Goal: Task Accomplishment & Management: Manage account settings

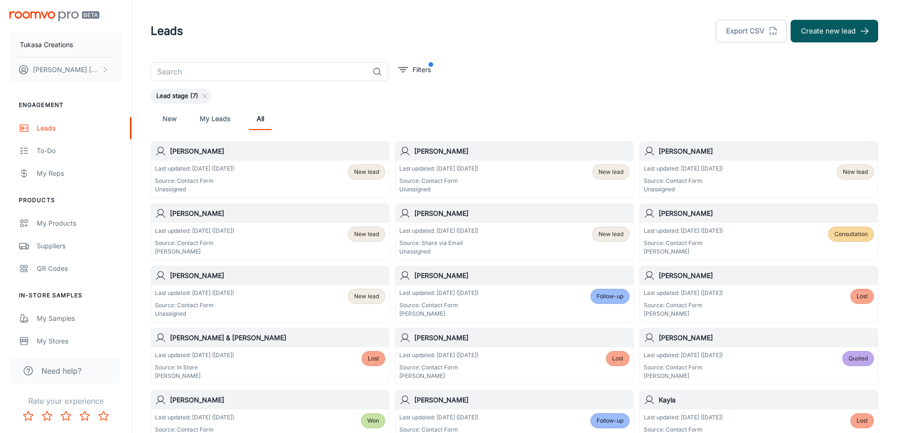
click at [525, 37] on div "Leads Export CSV Create new lead" at bounding box center [514, 31] width 727 height 24
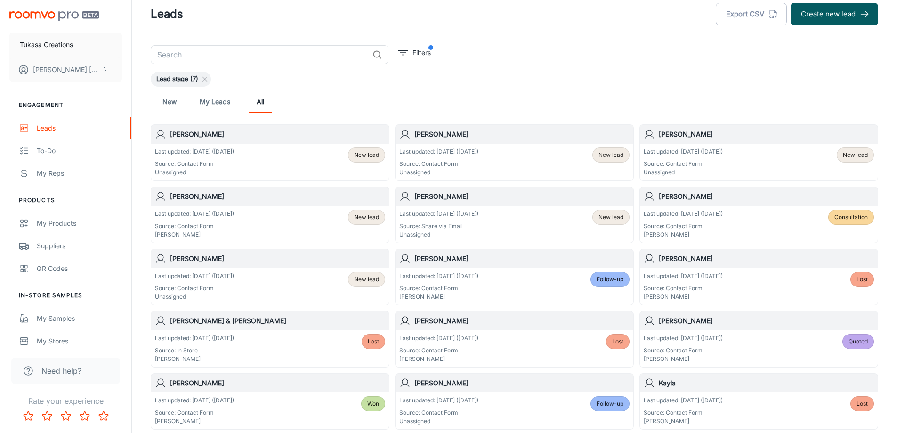
scroll to position [47, 0]
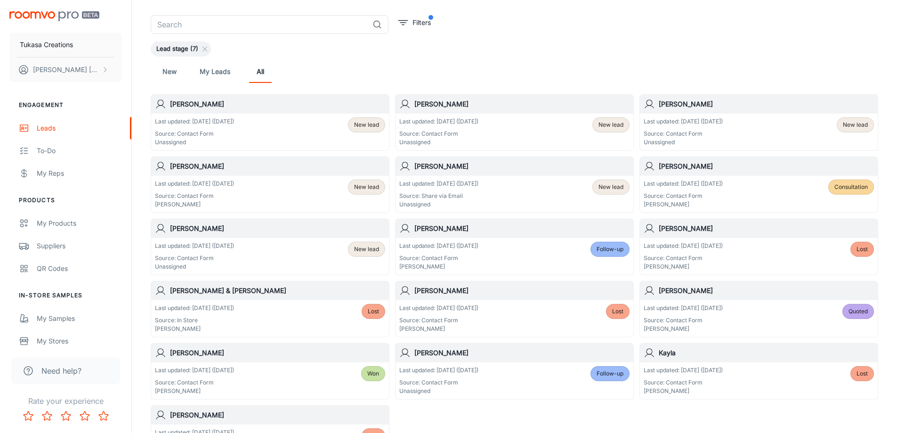
click at [578, 123] on div "Last updated: [DATE] ([DATE]) Source: Contact Form Unassigned New lead" at bounding box center [514, 131] width 230 height 29
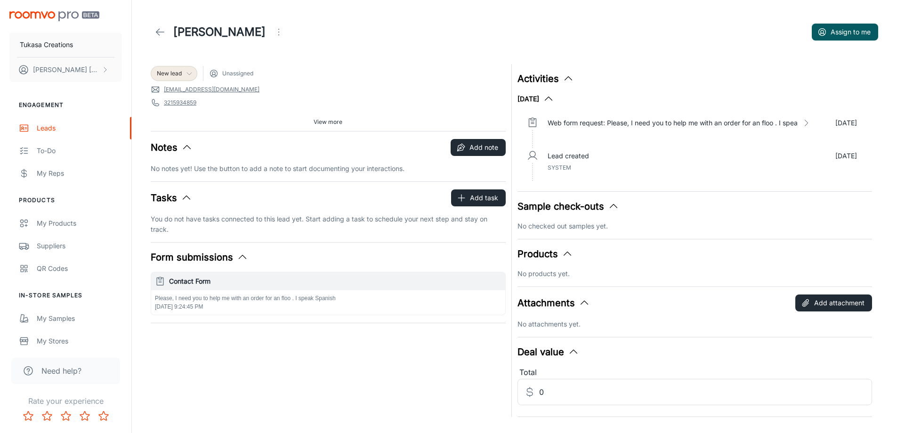
click at [178, 68] on div "New lead" at bounding box center [174, 73] width 47 height 15
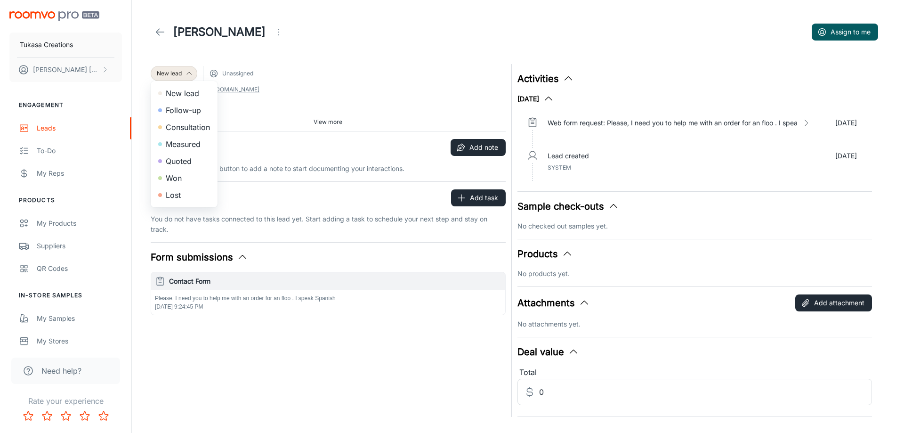
click at [260, 74] on div at bounding box center [452, 216] width 904 height 433
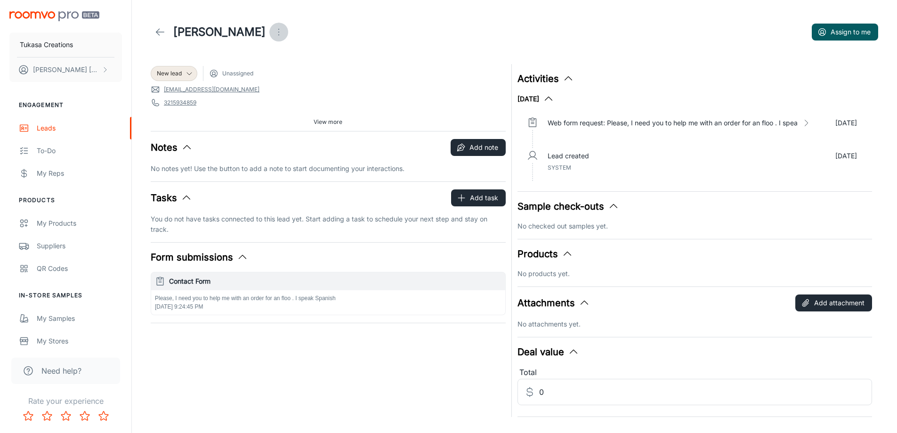
click at [279, 29] on icon "Open menu" at bounding box center [278, 31] width 11 height 11
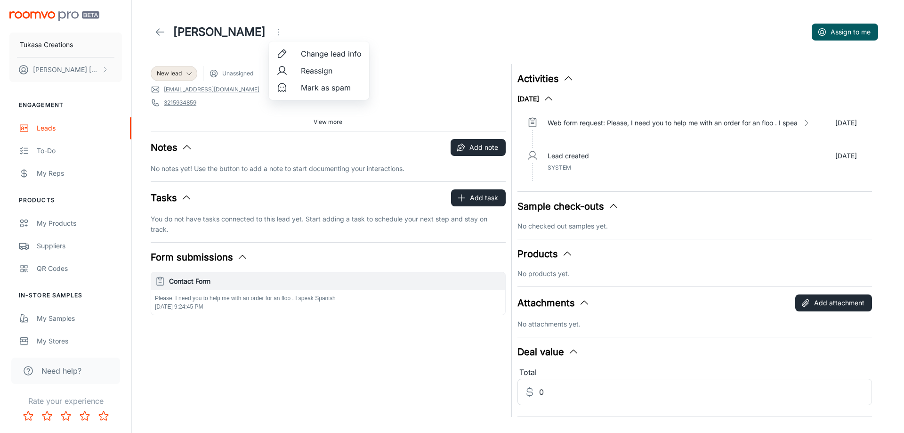
click at [302, 89] on span "Mark as spam" at bounding box center [331, 87] width 61 height 11
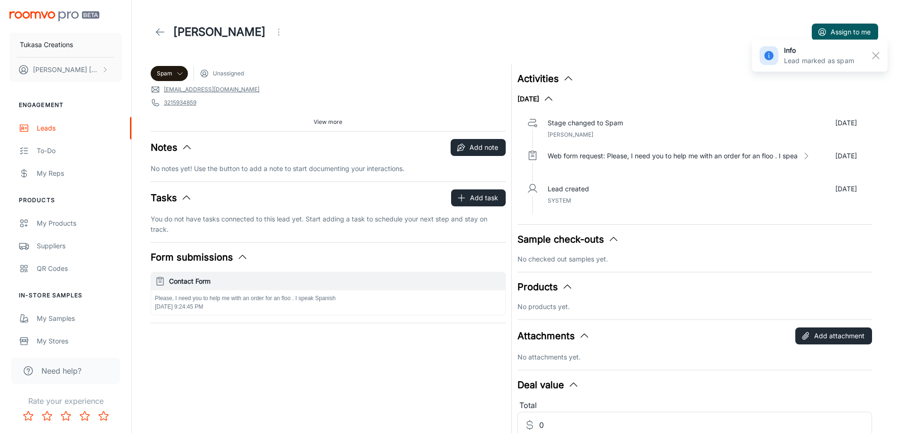
click at [163, 39] on link at bounding box center [160, 32] width 19 height 19
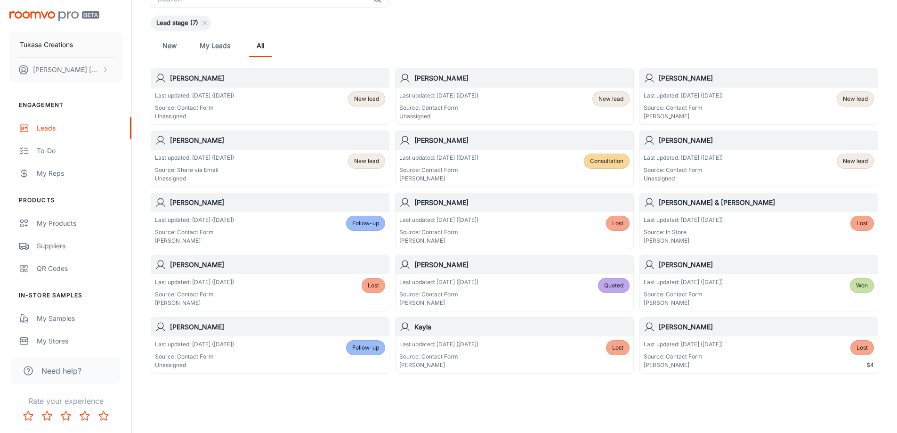
scroll to position [81, 0]
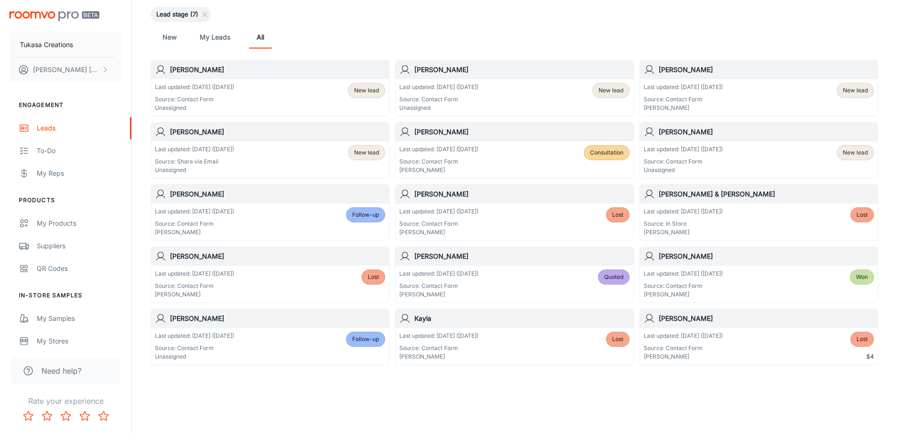
click at [305, 157] on div "Last updated: [DATE] ([DATE]) Source: Share via Email Unassigned New lead" at bounding box center [270, 159] width 230 height 29
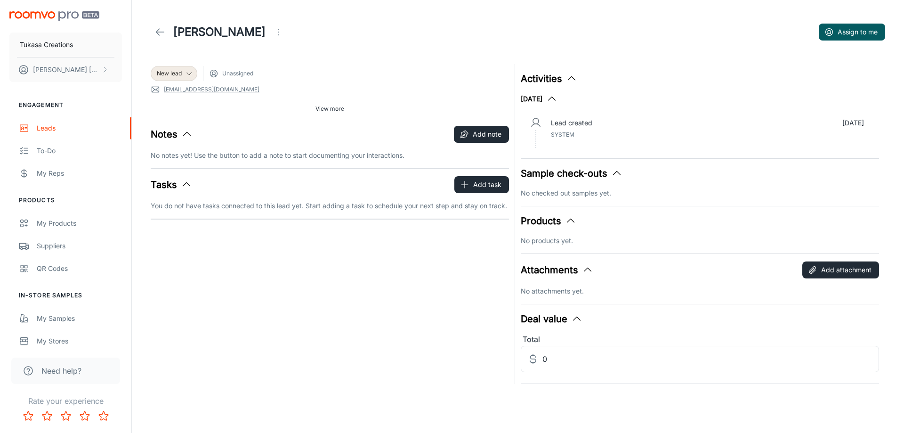
click at [375, 47] on header "[PERSON_NAME] to me" at bounding box center [517, 32] width 757 height 64
click at [273, 34] on icon "Open menu" at bounding box center [278, 31] width 11 height 11
click at [256, 86] on span "Mark as spam" at bounding box center [280, 87] width 61 height 11
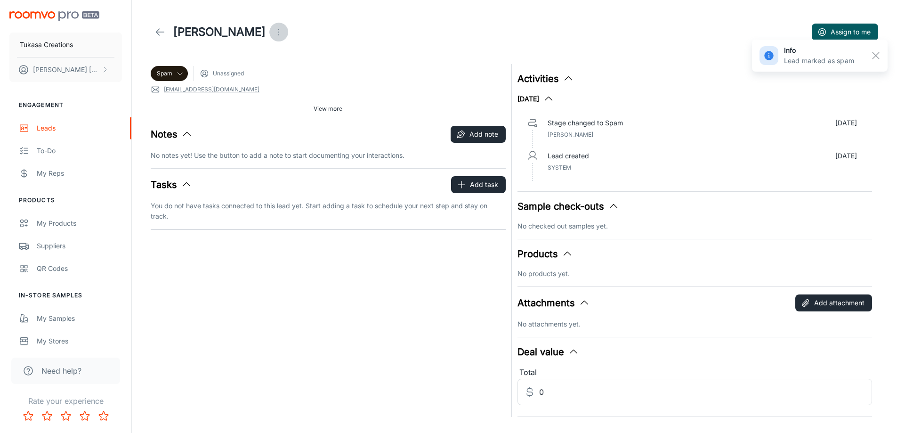
click at [273, 37] on icon "Open menu" at bounding box center [278, 31] width 11 height 11
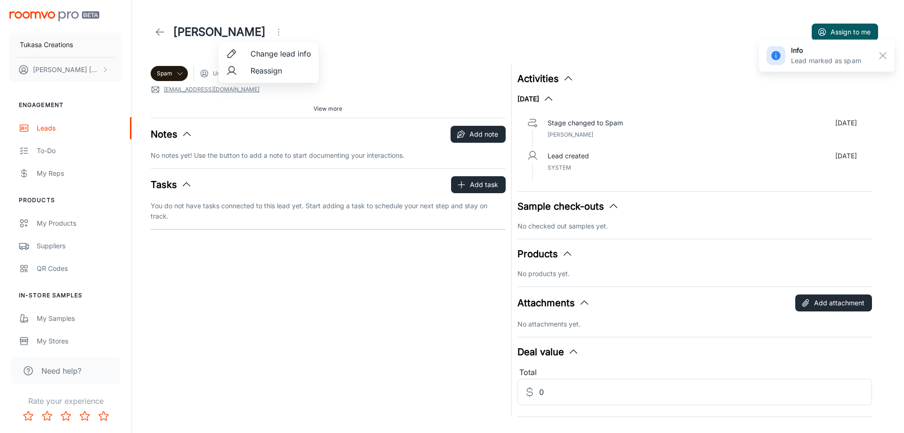
drag, startPoint x: 289, startPoint y: 15, endPoint x: 263, endPoint y: 16, distance: 26.4
click at [286, 15] on div at bounding box center [452, 216] width 904 height 433
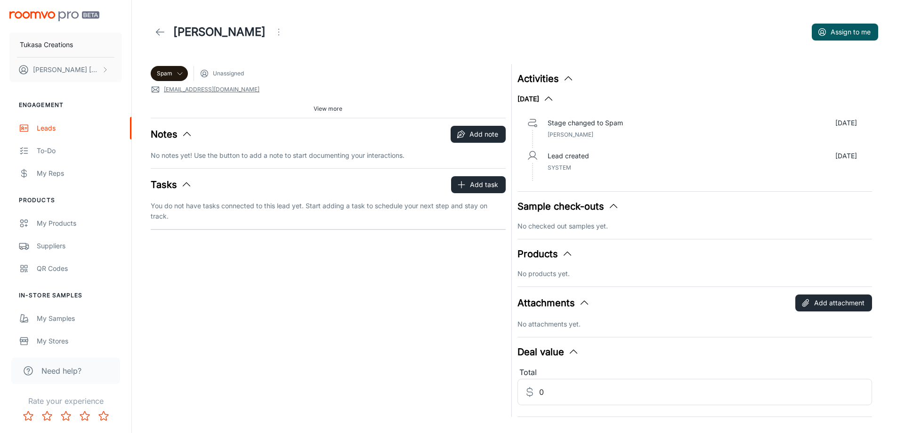
click at [157, 30] on icon at bounding box center [159, 31] width 11 height 11
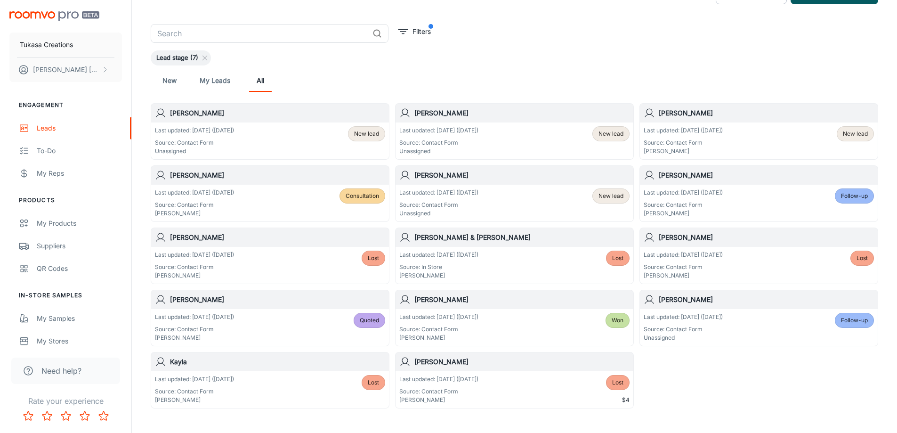
scroll to position [81, 0]
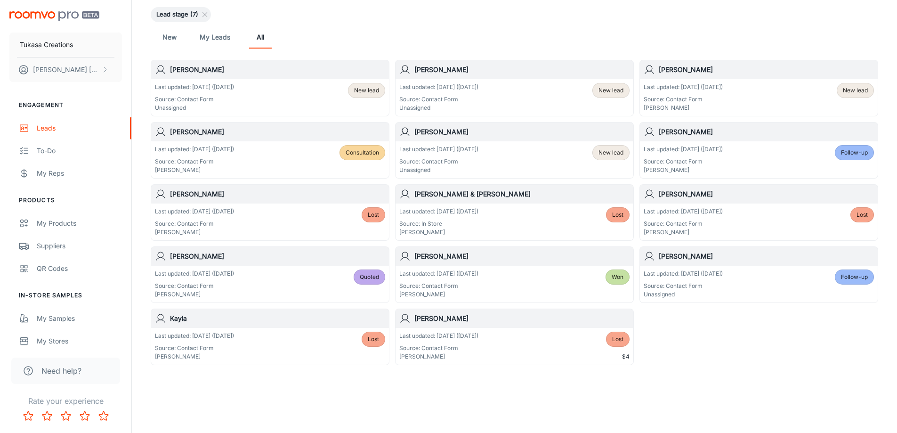
click at [478, 156] on div "Last updated: [DATE] ([DATE]) Source: Contact Form Unassigned" at bounding box center [438, 159] width 79 height 29
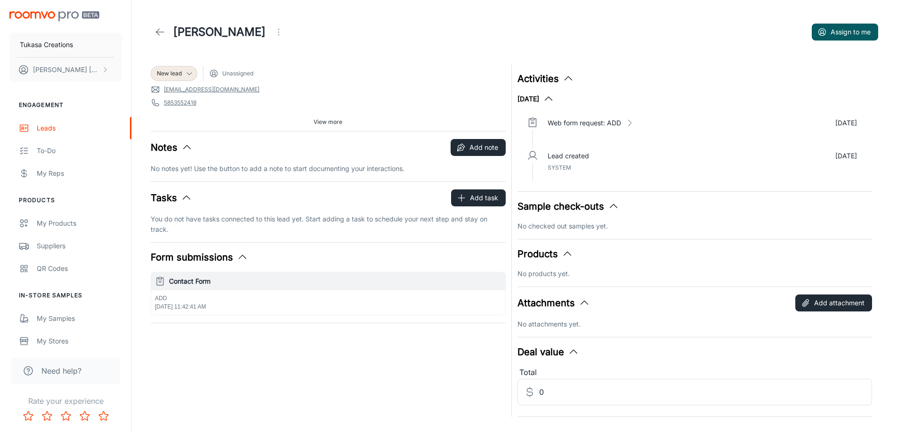
click at [242, 255] on icon "button" at bounding box center [242, 256] width 11 height 11
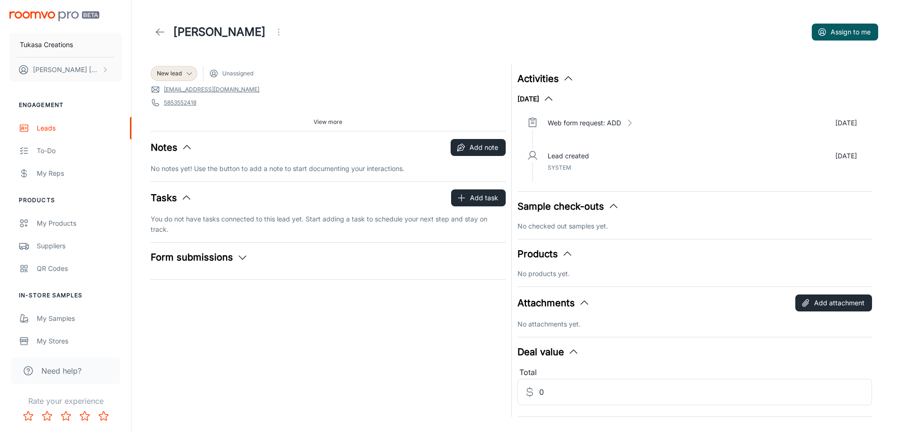
click at [244, 255] on icon "button" at bounding box center [242, 256] width 11 height 11
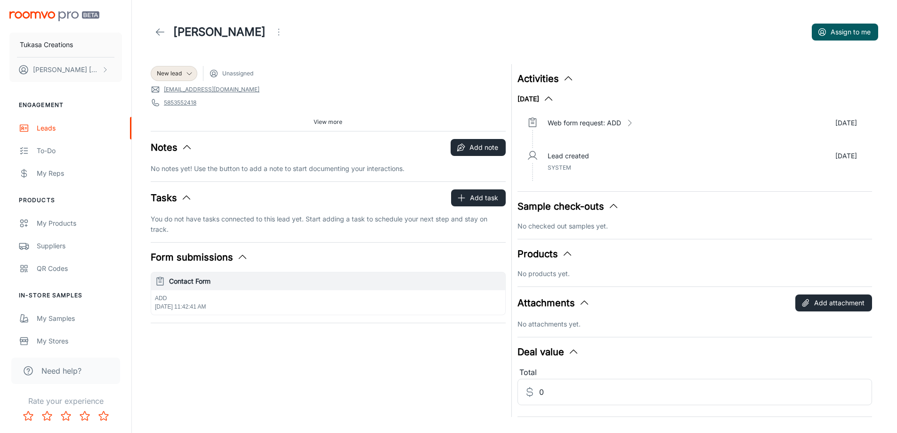
click at [254, 312] on div "ADD [DATE] 11:42:41 AM" at bounding box center [328, 302] width 354 height 24
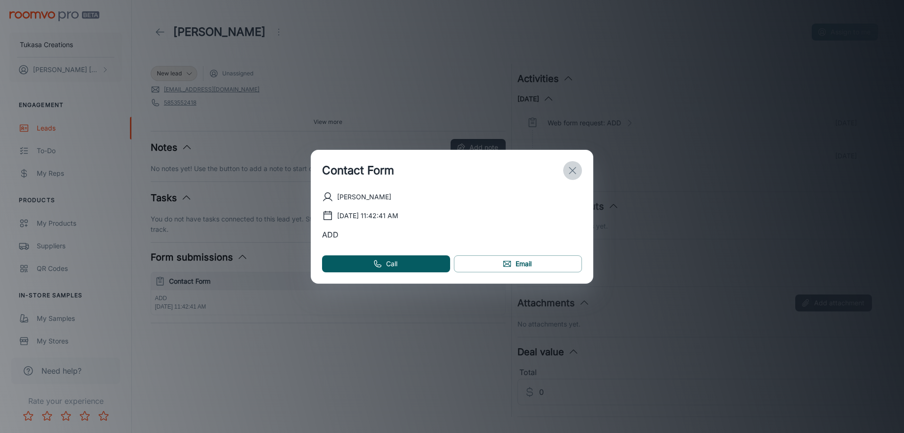
click at [572, 165] on icon "exit" at bounding box center [572, 170] width 11 height 11
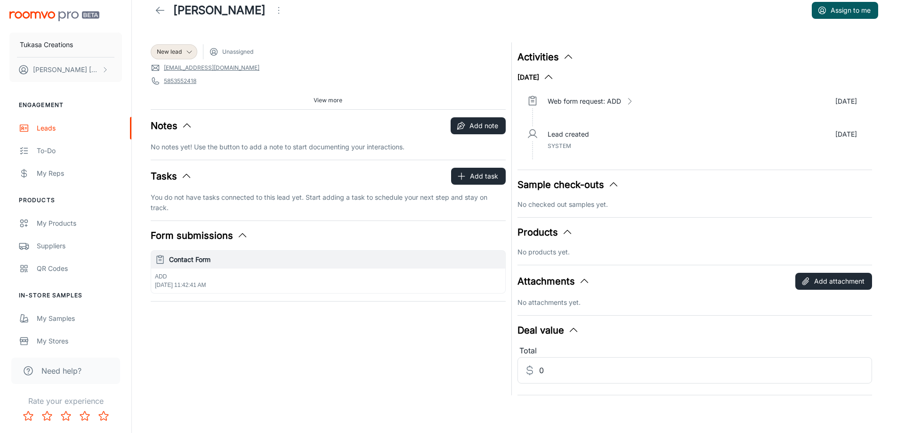
click at [564, 281] on button "Attachments" at bounding box center [553, 281] width 72 height 14
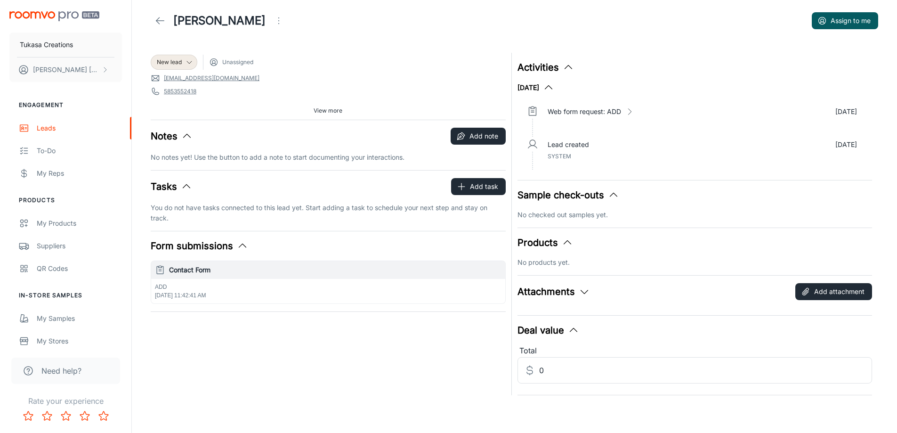
scroll to position [11, 0]
click at [570, 280] on div "Activities [DATE] Web form request: ADD [DATE] Lead created [DATE] System Sampl…" at bounding box center [692, 221] width 361 height 348
click at [325, 109] on span "View more" at bounding box center [327, 110] width 29 height 8
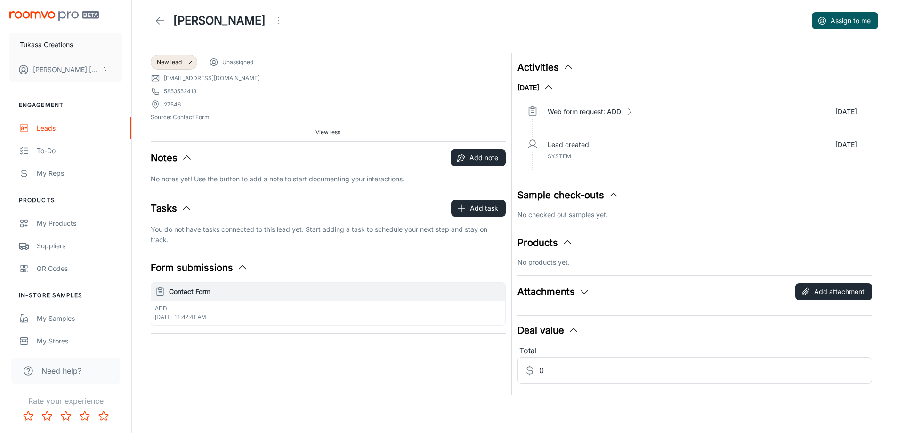
click at [273, 21] on icon "Open menu" at bounding box center [278, 20] width 11 height 11
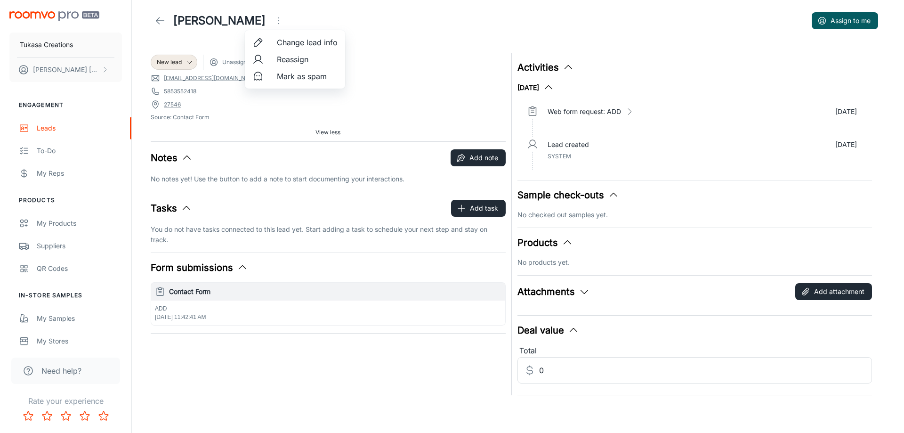
click at [249, 393] on div at bounding box center [452, 216] width 904 height 433
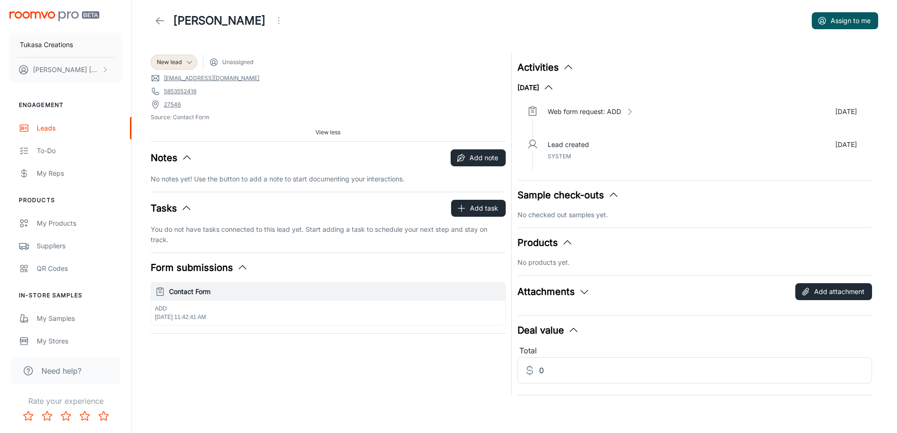
click at [364, 39] on header "[PERSON_NAME] Assign to me" at bounding box center [514, 21] width 750 height 64
click at [273, 25] on icon "Open menu" at bounding box center [278, 20] width 11 height 11
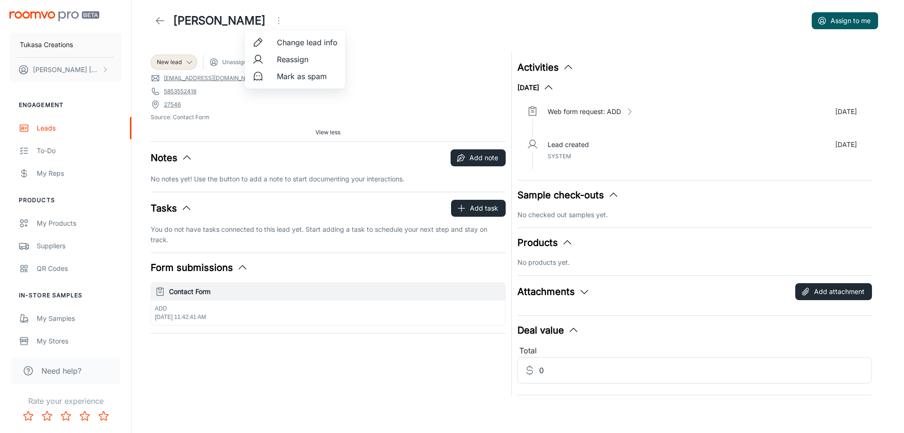
click at [277, 73] on li "Mark as spam" at bounding box center [295, 76] width 100 height 17
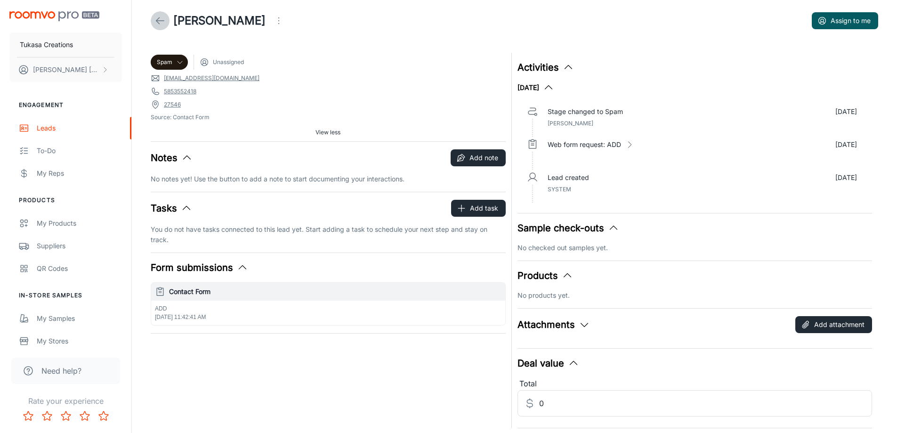
click at [157, 19] on polyline at bounding box center [157, 20] width 3 height 7
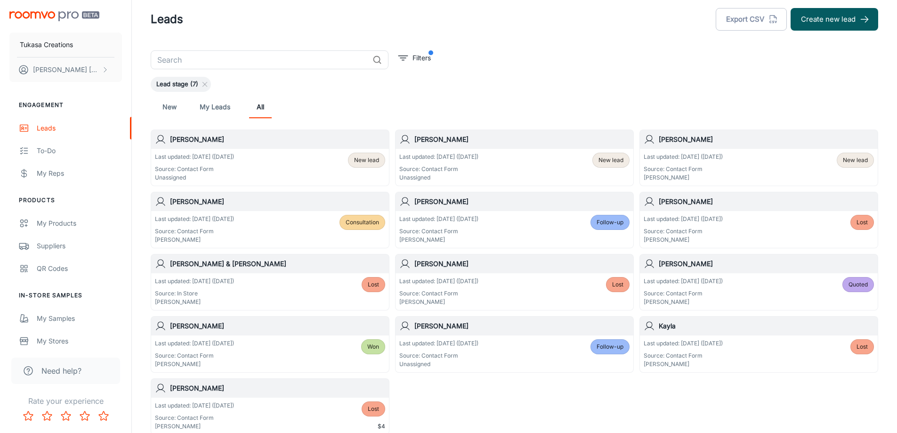
scroll to position [47, 0]
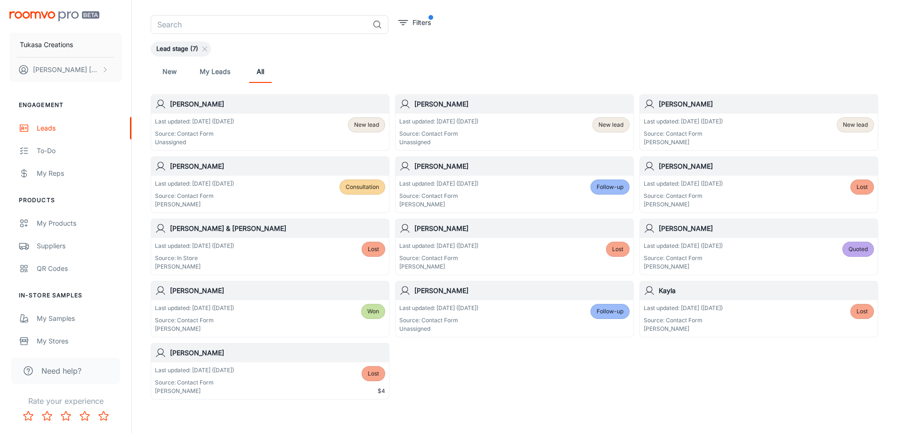
click at [260, 129] on div "Last updated: [DATE] ([DATE]) Source: Contact Form Unassigned New lead" at bounding box center [270, 131] width 230 height 29
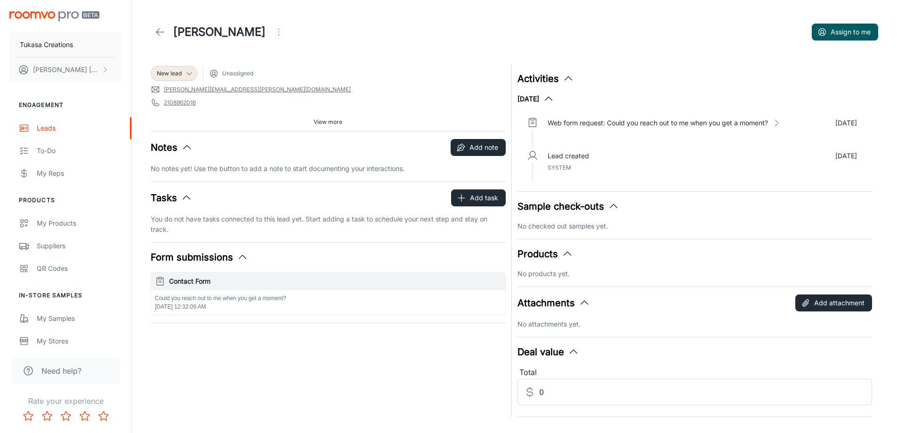
click at [273, 31] on icon "Open menu" at bounding box center [278, 31] width 11 height 11
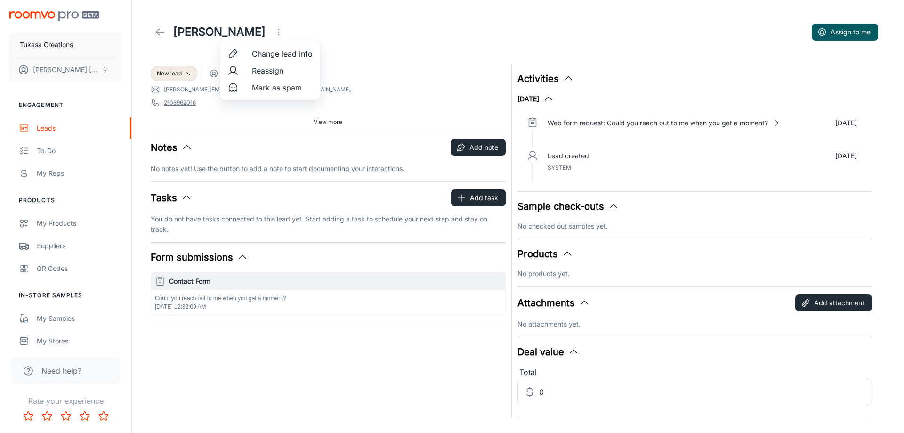
click at [257, 85] on span "Mark as spam" at bounding box center [282, 87] width 61 height 11
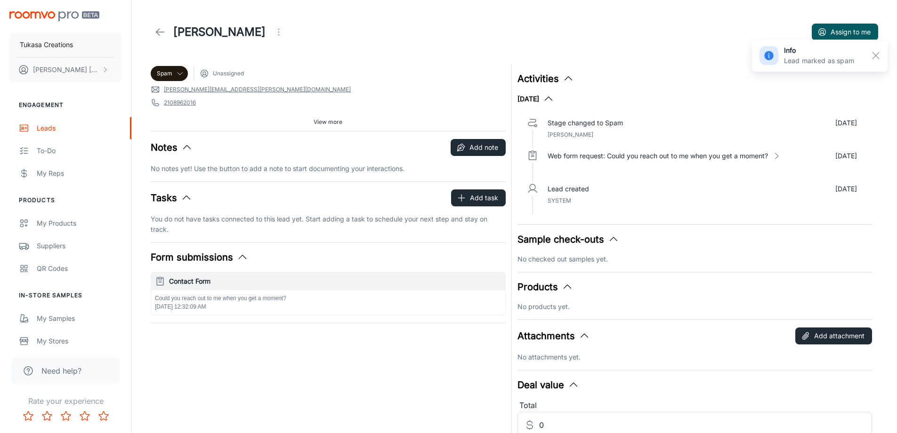
click at [166, 34] on link at bounding box center [160, 32] width 19 height 19
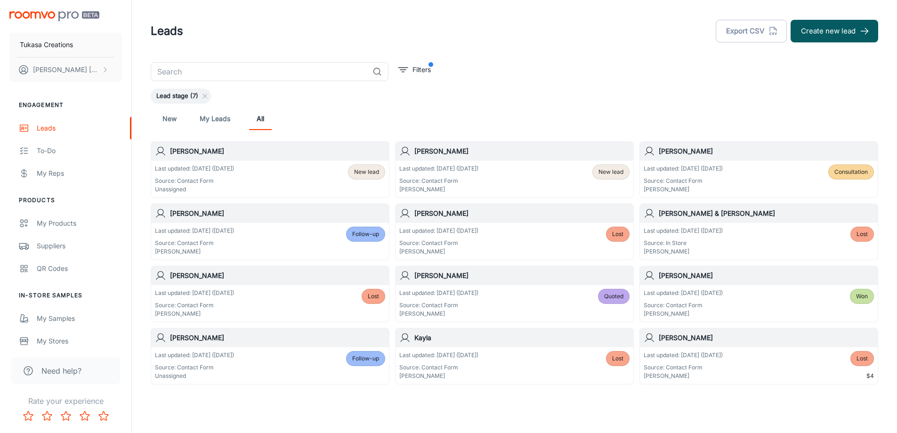
click at [322, 166] on div "Last updated: [DATE] ([DATE]) Source: Contact Form Unassigned New lead" at bounding box center [270, 178] width 230 height 29
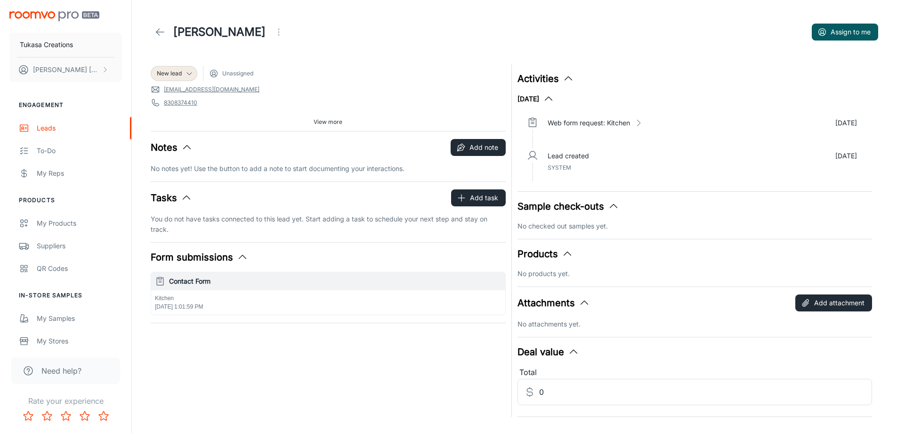
click at [273, 33] on icon "Open menu" at bounding box center [278, 31] width 11 height 11
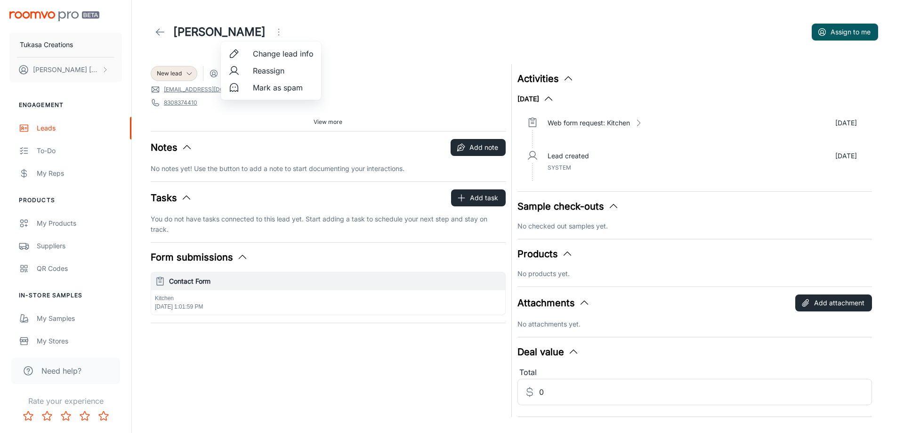
click at [261, 84] on span "Mark as spam" at bounding box center [283, 87] width 61 height 11
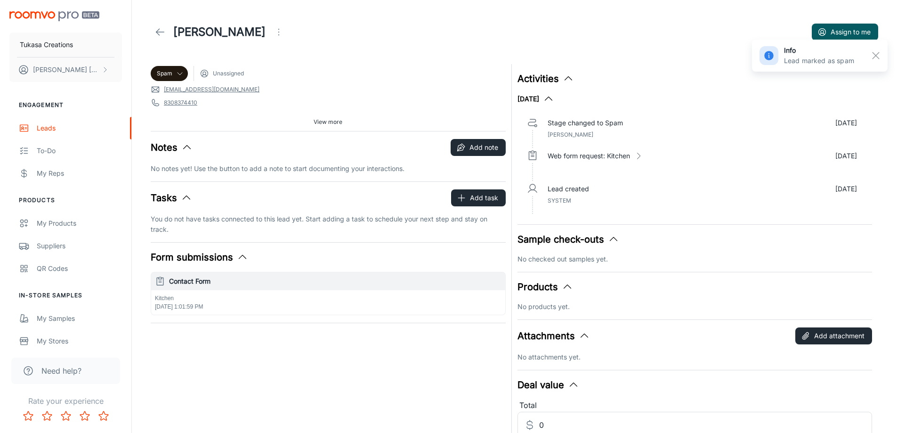
click at [163, 32] on icon at bounding box center [159, 31] width 11 height 11
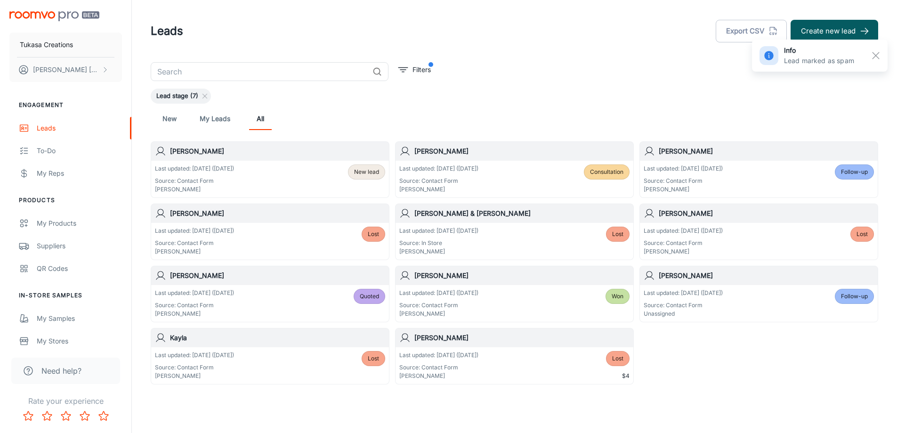
click at [298, 169] on div "Last updated: [DATE] ([DATE]) Source: Contact Form [PERSON_NAME] New lead" at bounding box center [270, 178] width 230 height 29
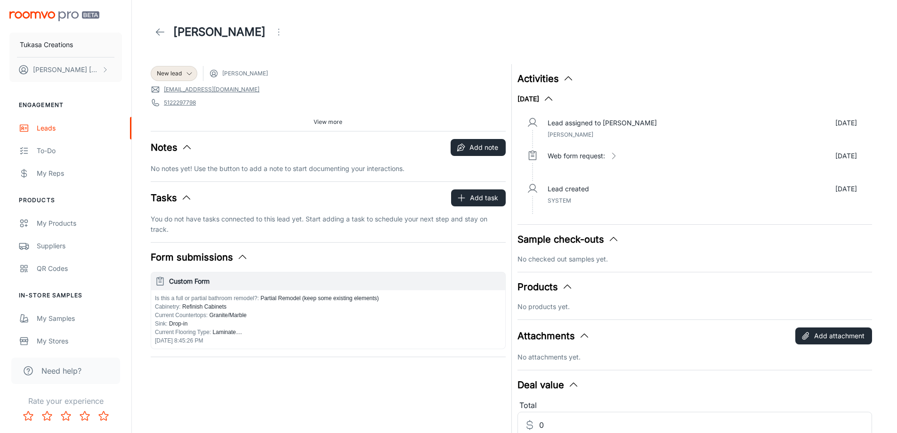
click at [273, 31] on icon "Open menu" at bounding box center [278, 31] width 11 height 11
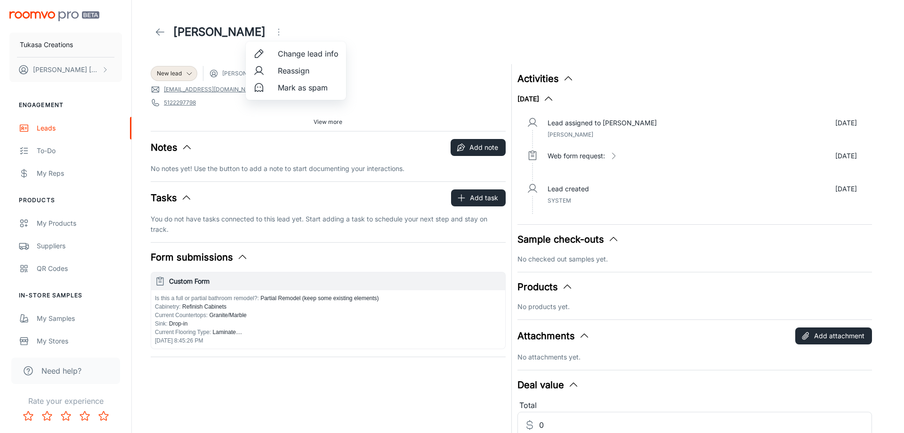
click at [282, 85] on span "Mark as spam" at bounding box center [308, 87] width 61 height 11
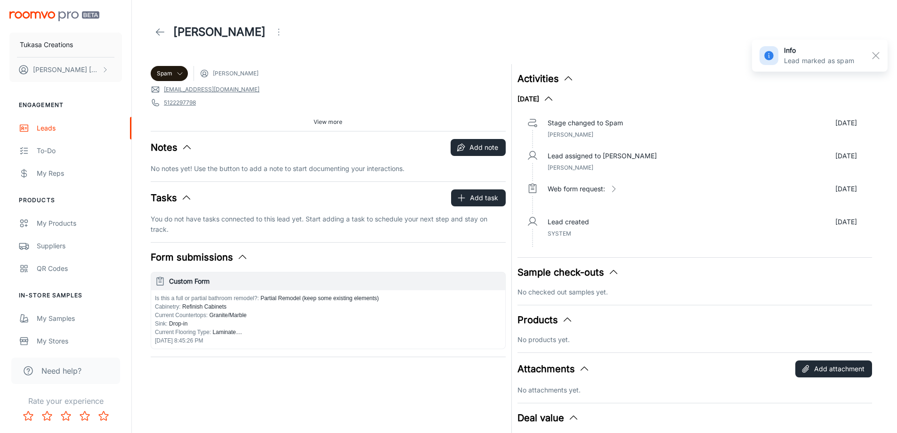
click at [156, 29] on icon at bounding box center [159, 31] width 11 height 11
